Goal: Task Accomplishment & Management: Manage account settings

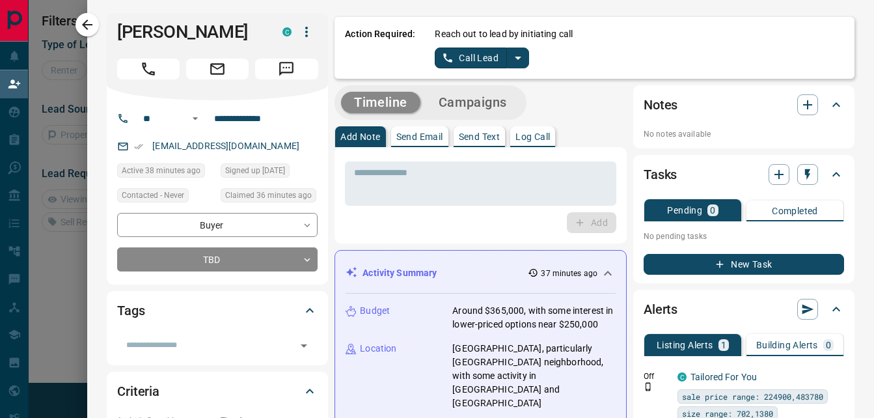
click at [478, 134] on p "Send Text" at bounding box center [480, 136] width 42 height 9
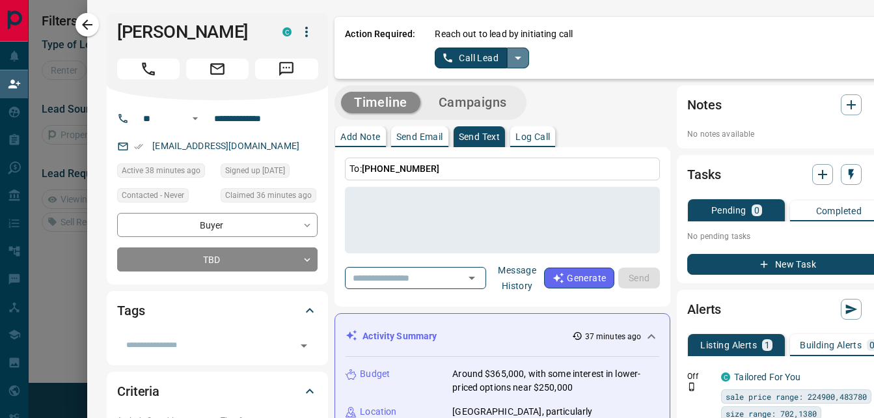
click at [511, 55] on icon "split button" at bounding box center [518, 58] width 16 height 16
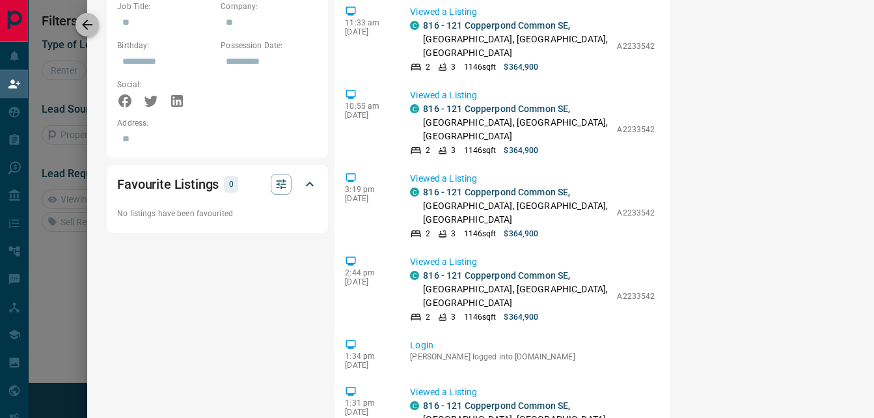
click at [92, 25] on icon "button" at bounding box center [87, 25] width 10 height 10
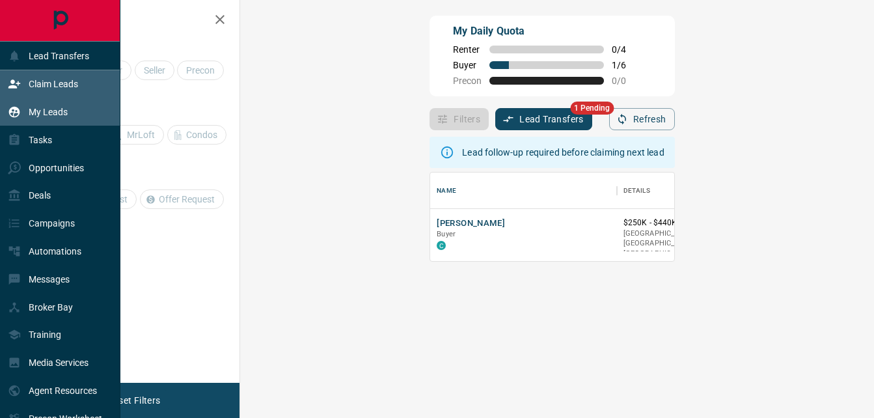
click at [60, 111] on p "My Leads" at bounding box center [48, 112] width 39 height 10
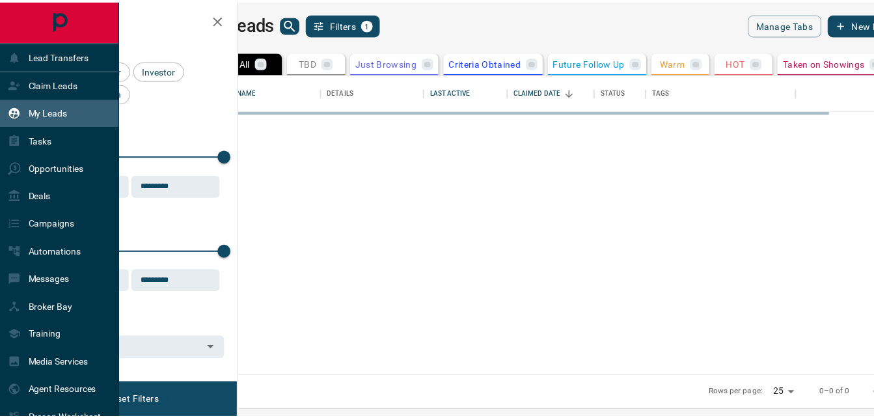
scroll to position [292, 628]
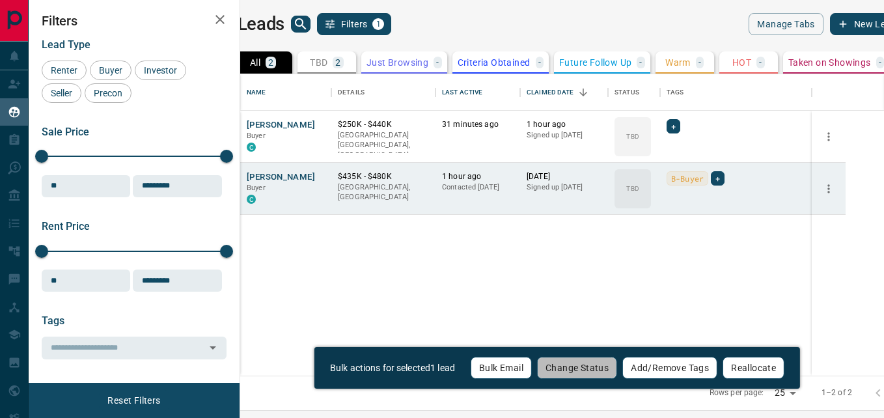
click at [596, 365] on button "Change Status" at bounding box center [577, 368] width 80 height 22
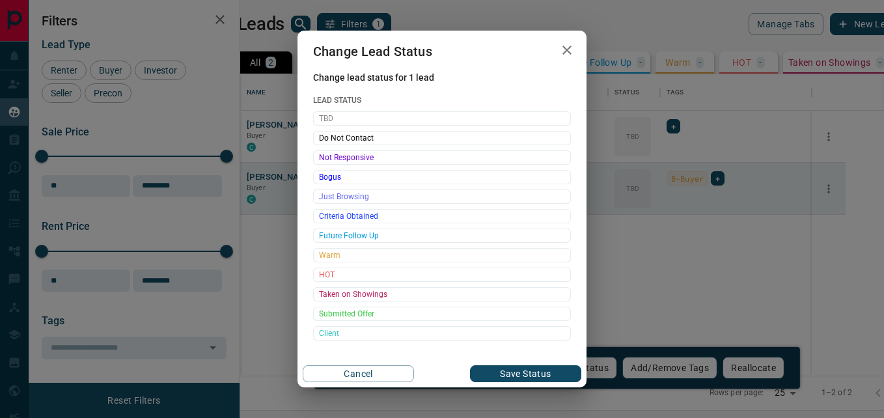
click at [566, 53] on icon "button" at bounding box center [567, 50] width 16 height 16
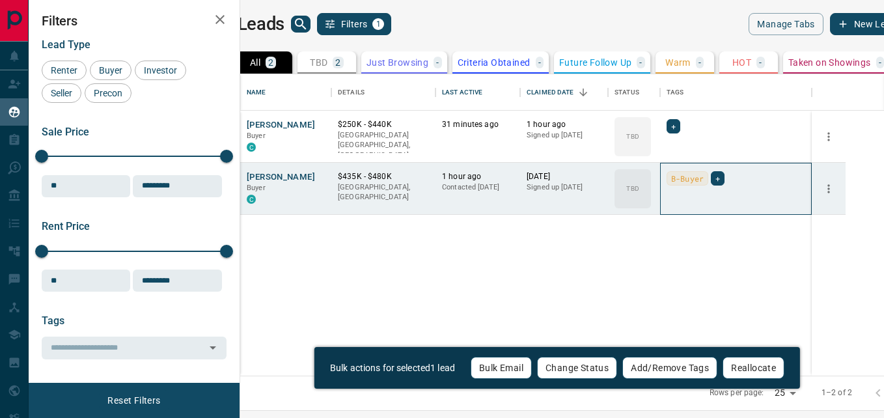
click at [704, 176] on span "B-Buyer" at bounding box center [687, 178] width 33 height 13
click at [725, 178] on div "+" at bounding box center [718, 178] width 14 height 14
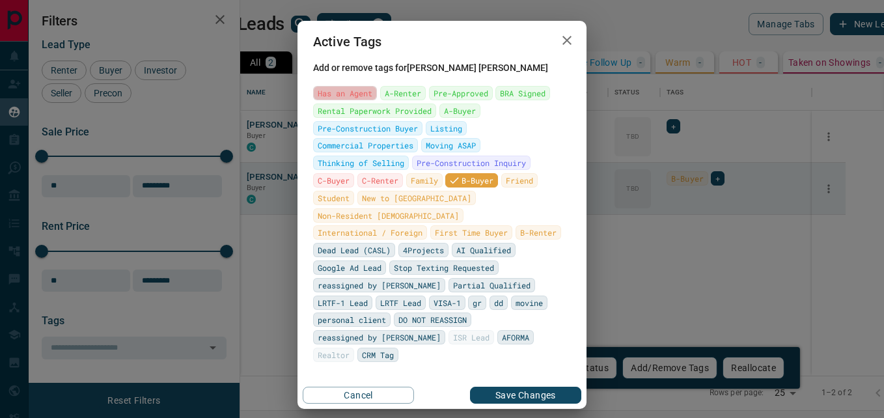
click at [356, 100] on span "Has an Agent" at bounding box center [345, 93] width 55 height 13
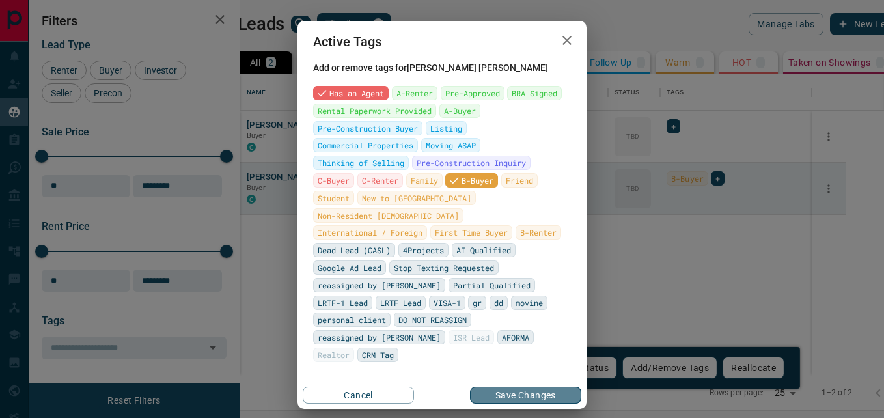
click at [513, 387] on button "Save Changes" at bounding box center [525, 395] width 111 height 17
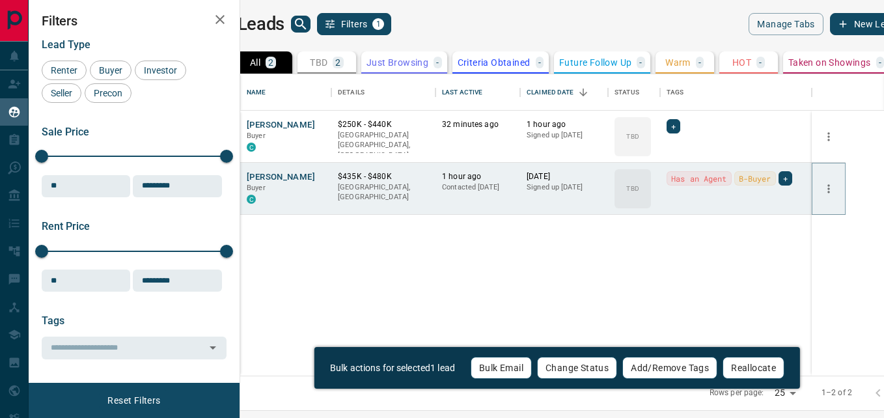
click at [835, 187] on icon "more" at bounding box center [828, 188] width 13 height 13
click at [651, 199] on div "TBD" at bounding box center [633, 188] width 36 height 39
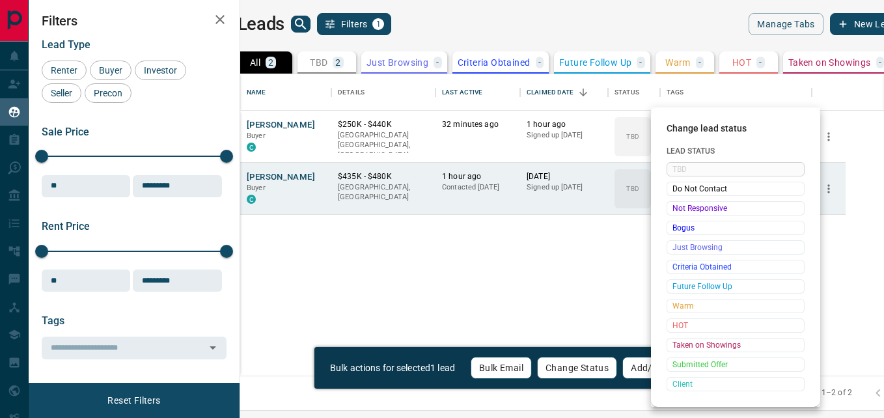
click at [697, 169] on div "TBD Do Not Contact Not Responsive Bogus Just Browsing Criteria Obtained Future …" at bounding box center [736, 276] width 138 height 229
click at [686, 169] on div "TBD Do Not Contact Not Responsive Bogus Just Browsing Criteria Obtained Future …" at bounding box center [736, 276] width 138 height 229
click at [694, 171] on div "TBD Do Not Contact Not Responsive Bogus Just Browsing Criteria Obtained Future …" at bounding box center [736, 276] width 138 height 229
click at [589, 219] on div at bounding box center [442, 209] width 884 height 418
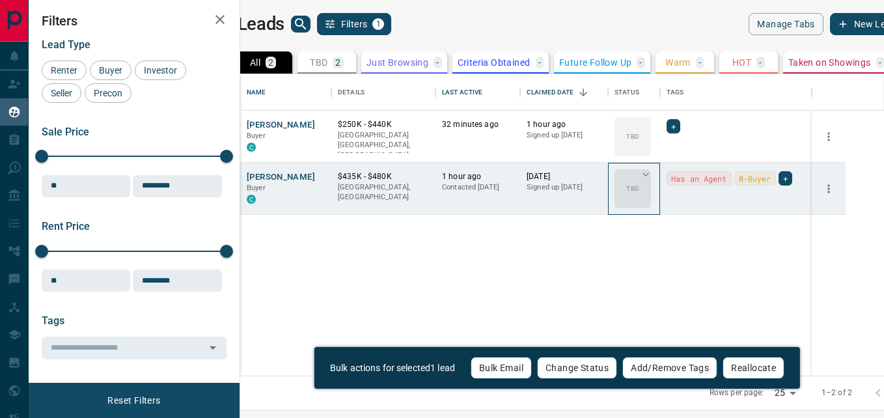
click at [651, 193] on div "TBD" at bounding box center [633, 188] width 36 height 39
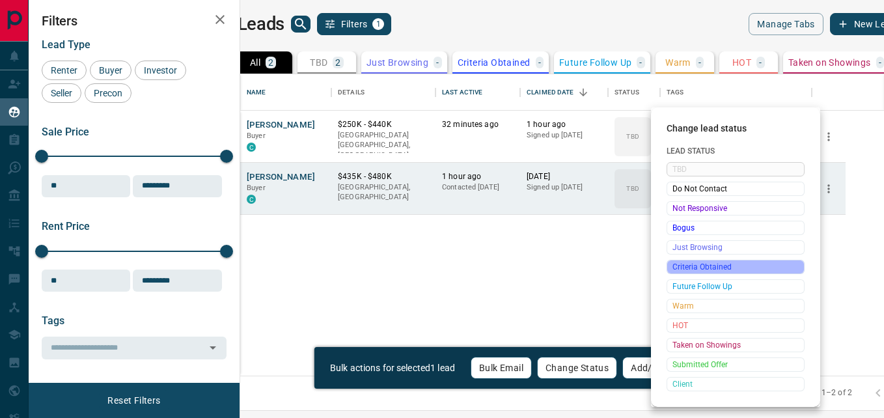
click at [734, 266] on span "Criteria Obtained" at bounding box center [735, 266] width 126 height 13
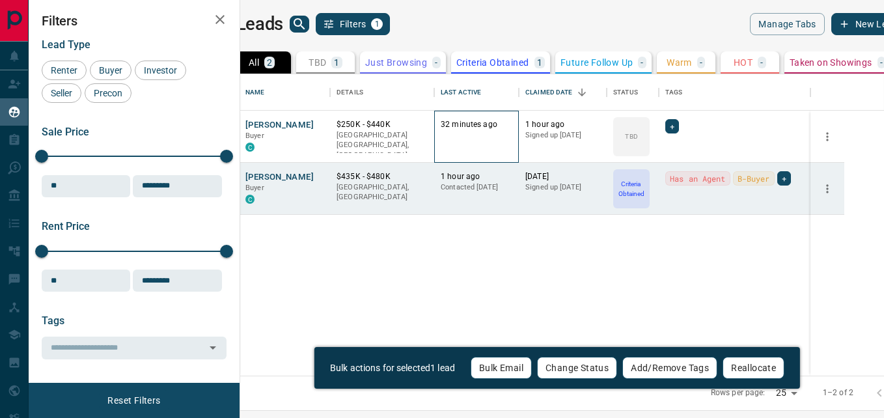
click at [500, 133] on div "32 minutes ago" at bounding box center [477, 136] width 72 height 35
click at [428, 132] on p "[GEOGRAPHIC_DATA] [GEOGRAPHIC_DATA], [GEOGRAPHIC_DATA]" at bounding box center [382, 145] width 91 height 31
click at [320, 126] on icon "Open in New Tab" at bounding box center [315, 124] width 10 height 10
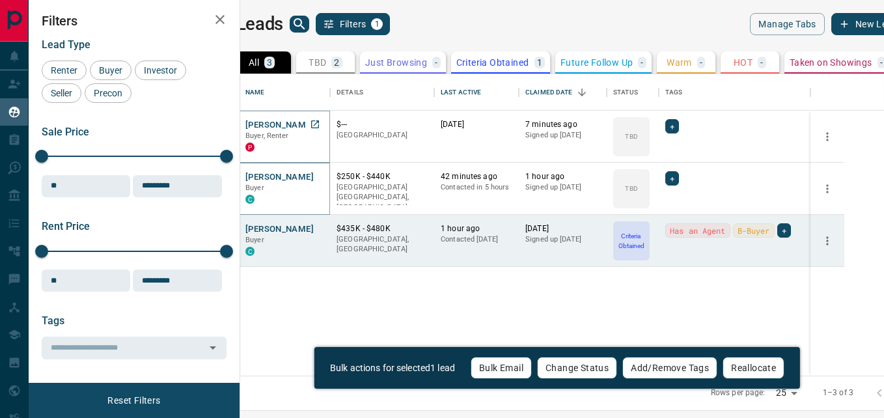
click at [307, 128] on button "[PERSON_NAME]" at bounding box center [279, 125] width 68 height 12
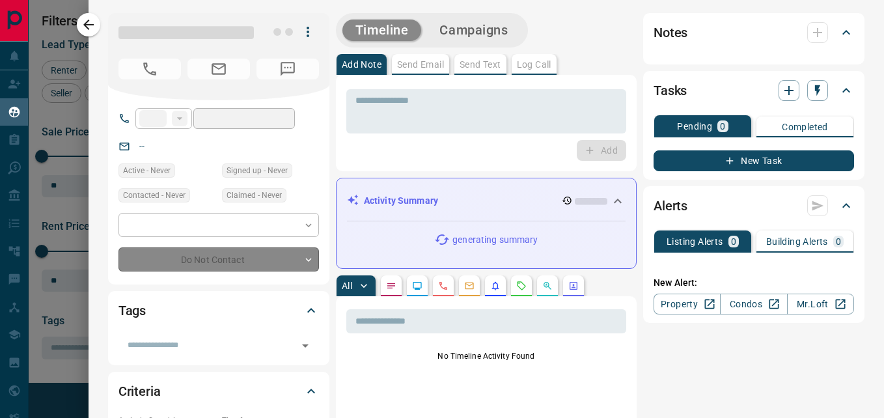
type input "**"
type input "**********"
type input "**"
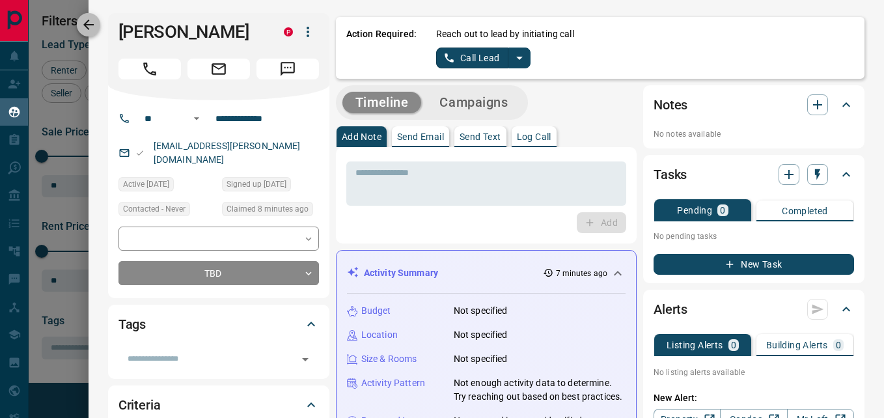
click at [88, 25] on icon "button" at bounding box center [88, 25] width 10 height 10
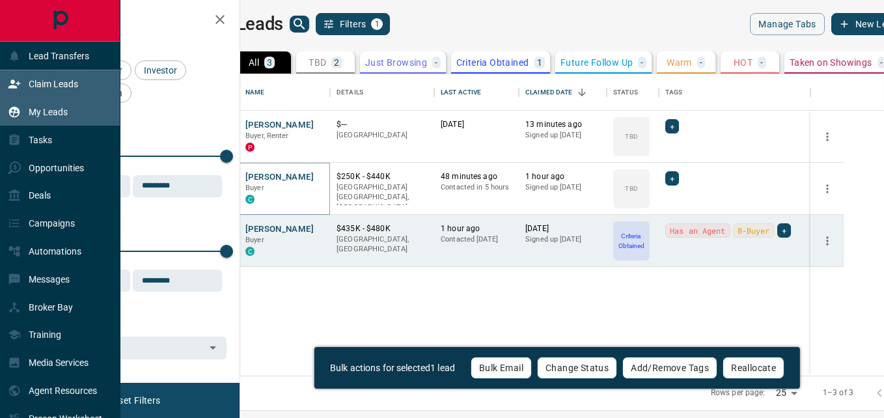
click at [71, 77] on div "Claim Leads" at bounding box center [43, 84] width 70 height 21
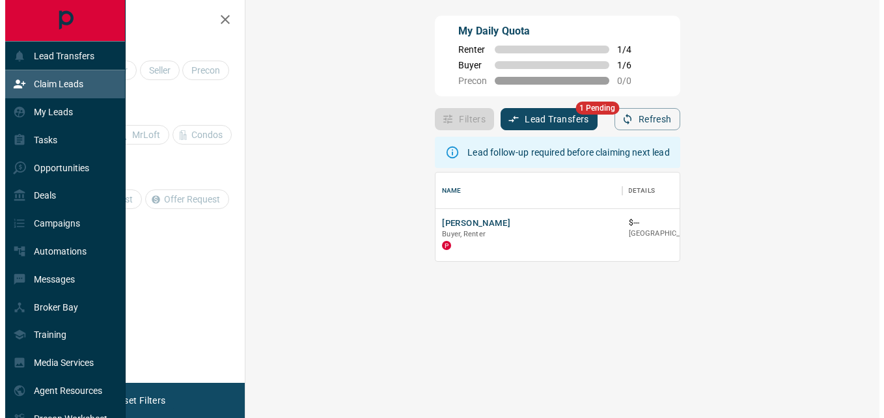
scroll to position [79, 596]
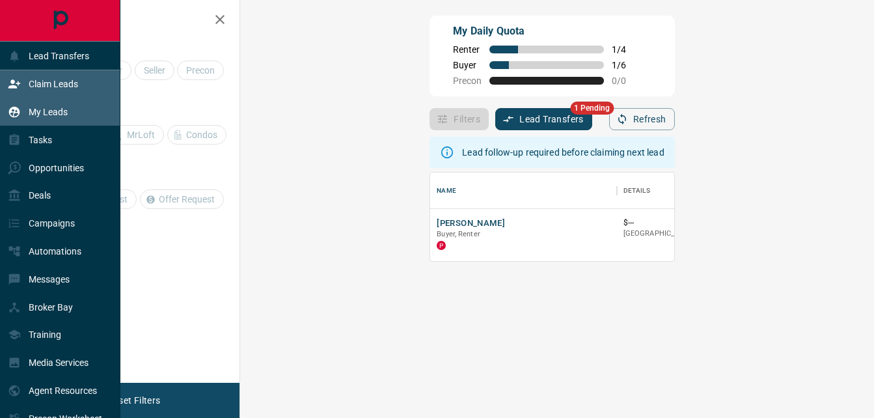
click at [53, 107] on div "My Leads" at bounding box center [38, 112] width 60 height 21
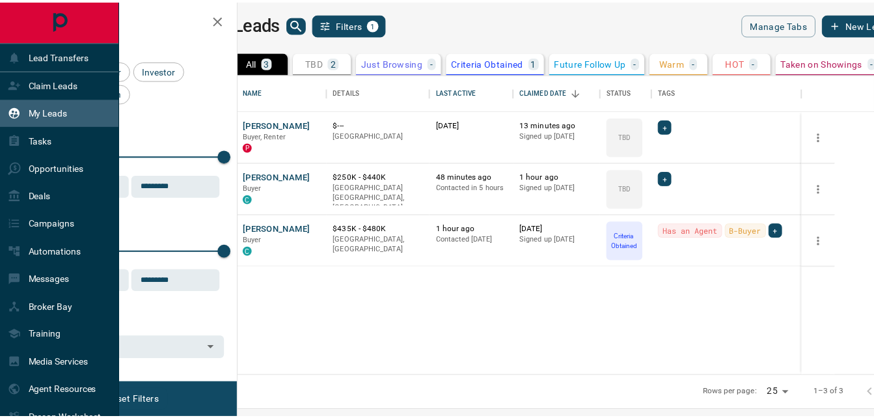
scroll to position [292, 628]
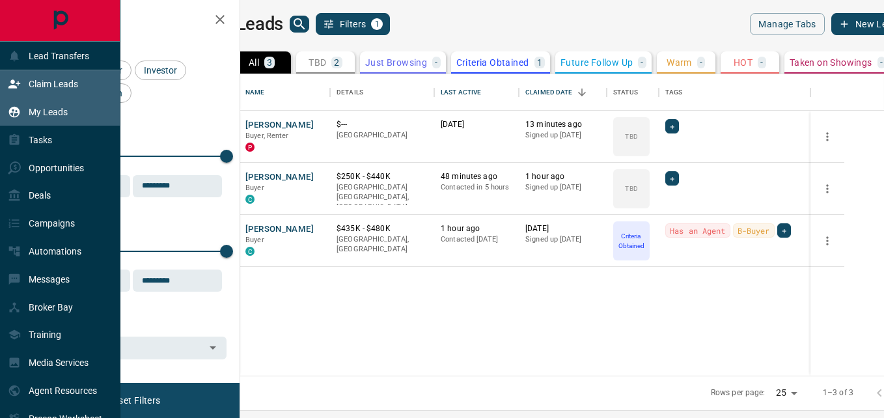
click at [45, 83] on p "Claim Leads" at bounding box center [53, 84] width 49 height 10
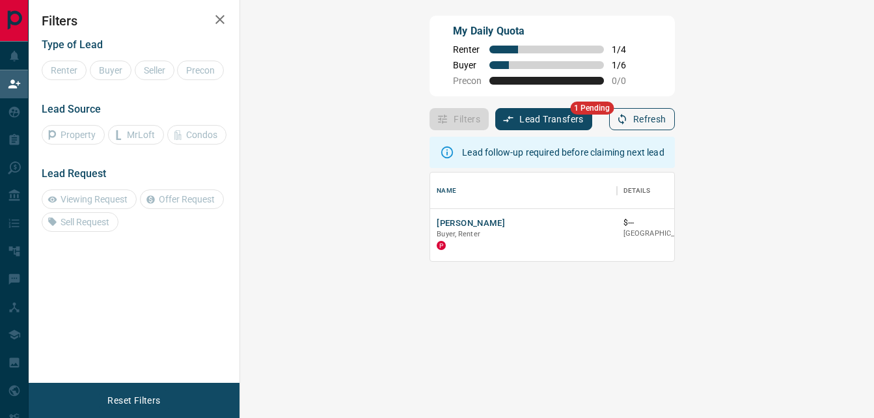
click at [675, 117] on button "Refresh" at bounding box center [642, 119] width 66 height 22
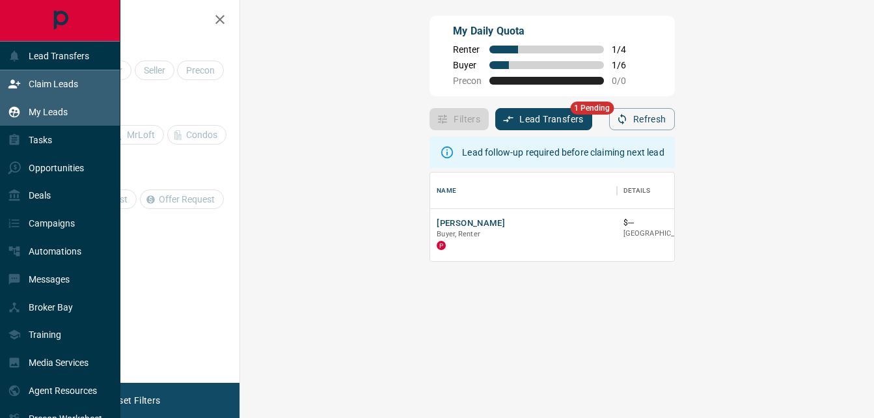
click at [62, 111] on p "My Leads" at bounding box center [48, 112] width 39 height 10
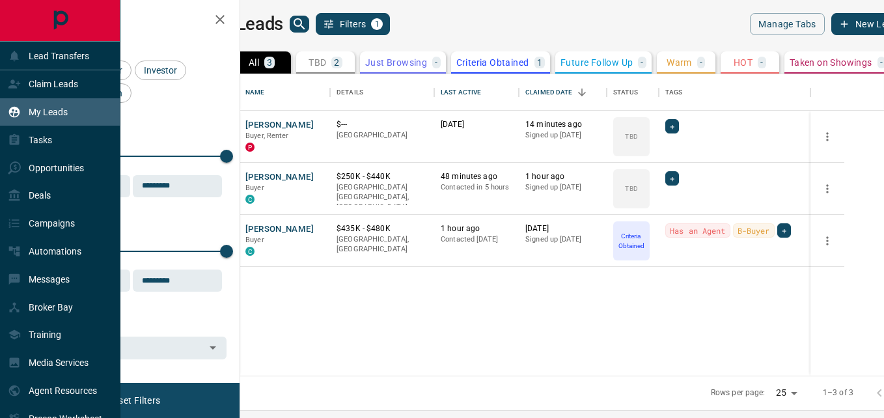
scroll to position [292, 628]
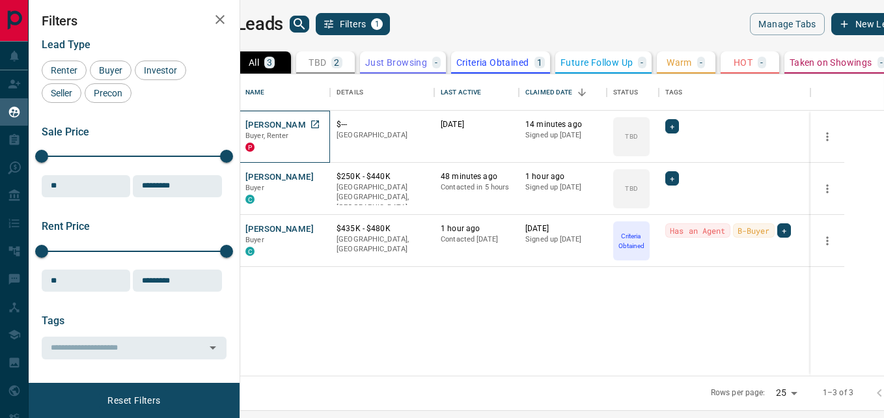
click at [324, 137] on p "Buyer, Renter" at bounding box center [284, 136] width 78 height 10
click at [674, 128] on span "+" at bounding box center [672, 126] width 5 height 13
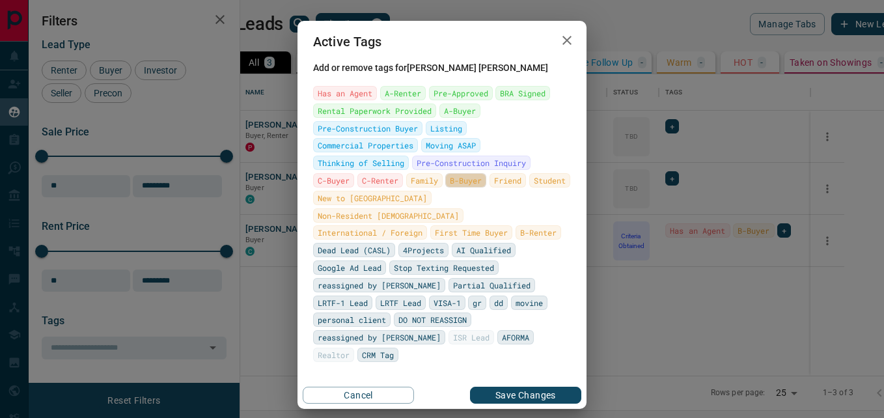
click at [450, 187] on span "B-Buyer" at bounding box center [466, 180] width 32 height 13
click at [512, 387] on button "Save Changes" at bounding box center [525, 395] width 111 height 17
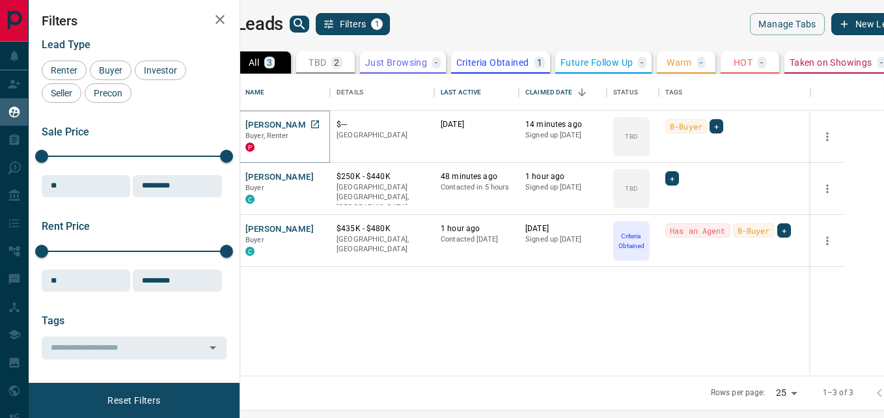
click at [290, 130] on button "[PERSON_NAME]" at bounding box center [279, 125] width 68 height 12
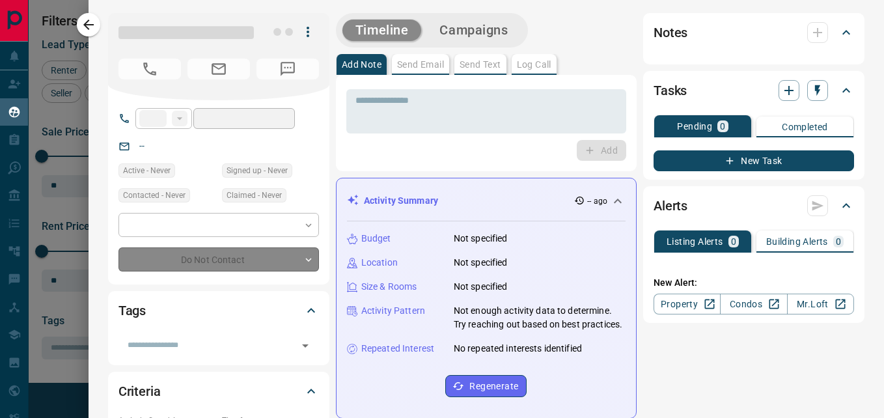
type input "**"
type input "**********"
type input "**"
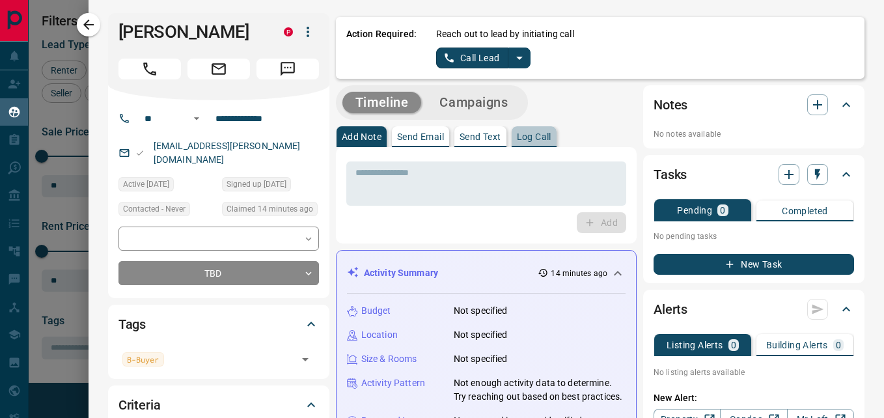
click at [540, 139] on p "Log Call" at bounding box center [534, 136] width 35 height 9
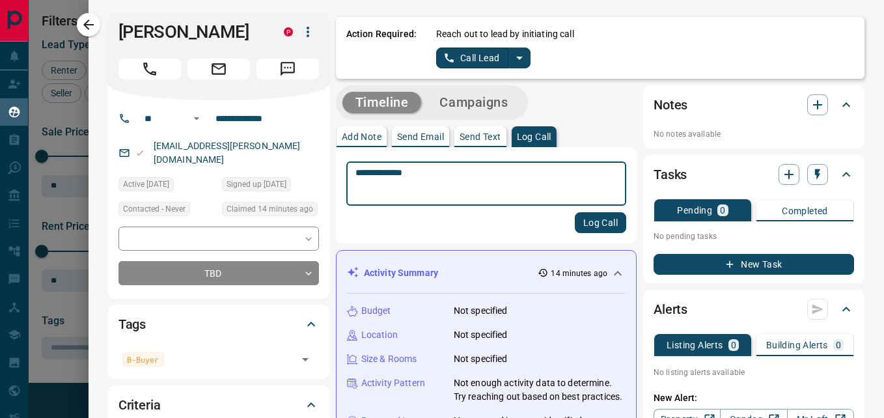
type textarea "**********"
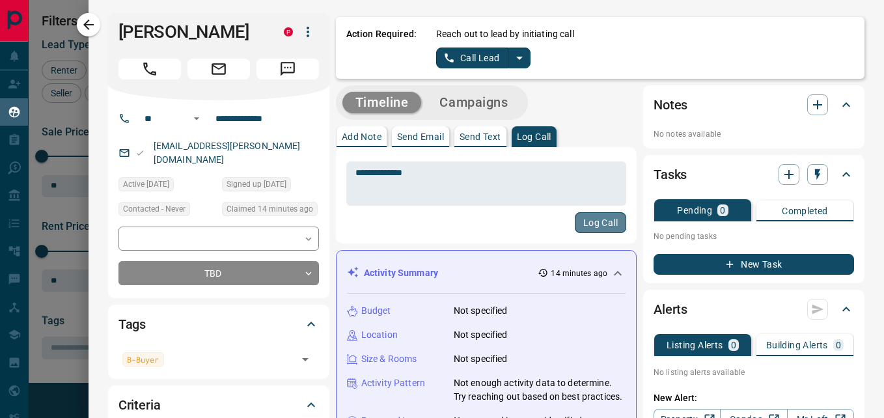
click at [607, 223] on button "Log Call" at bounding box center [600, 222] width 51 height 21
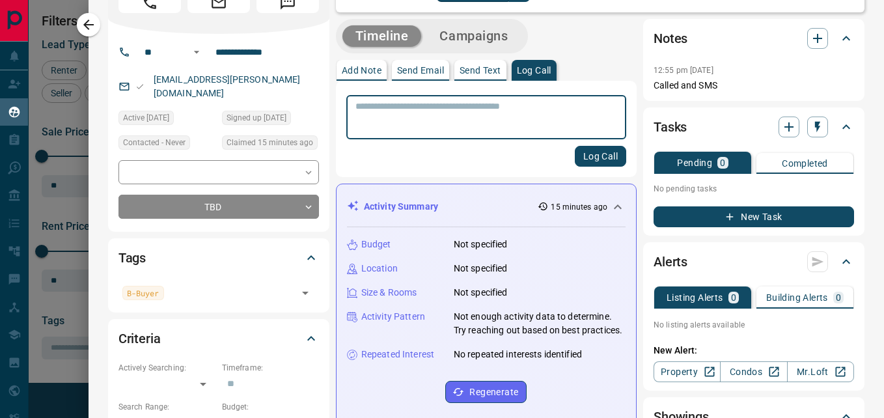
scroll to position [65, 0]
